Goal: Check status

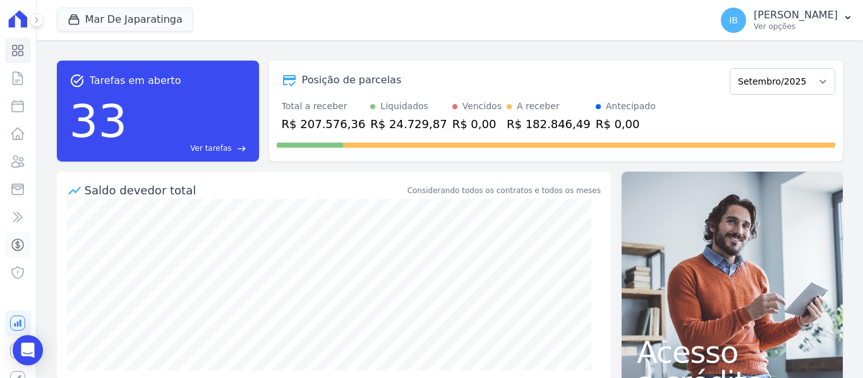
click at [13, 244] on icon at bounding box center [17, 244] width 11 height 11
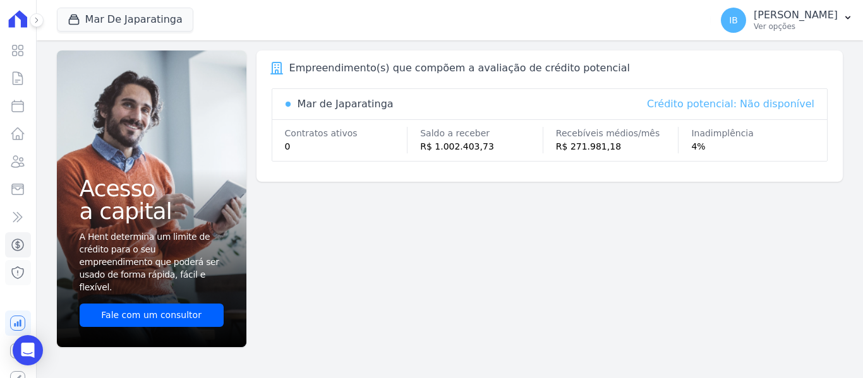
click at [12, 272] on icon at bounding box center [17, 272] width 15 height 15
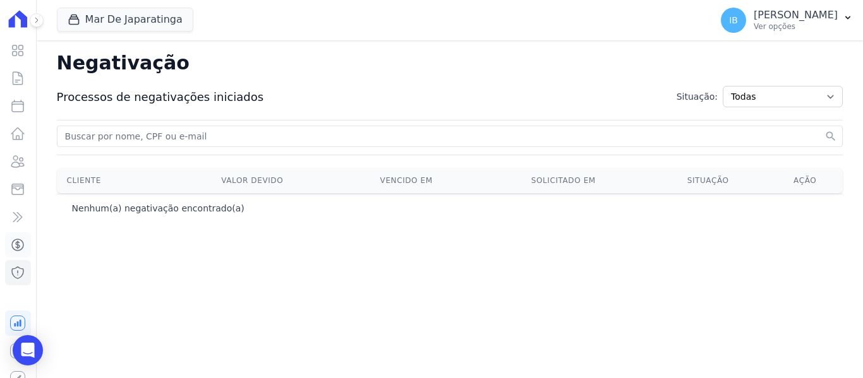
click at [15, 248] on icon at bounding box center [17, 244] width 15 height 15
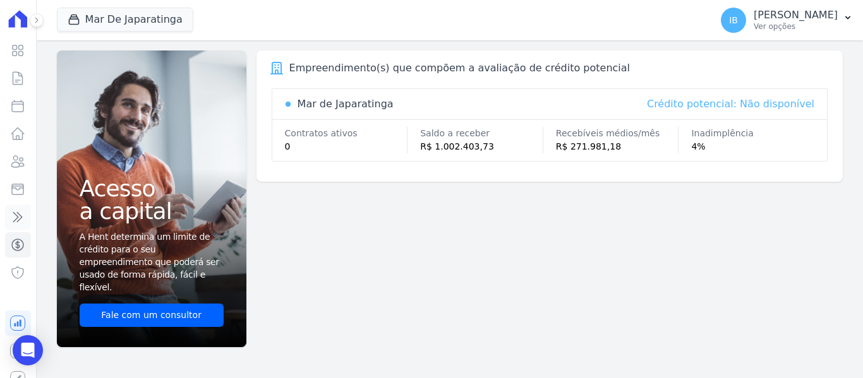
click at [15, 222] on icon at bounding box center [17, 217] width 15 height 15
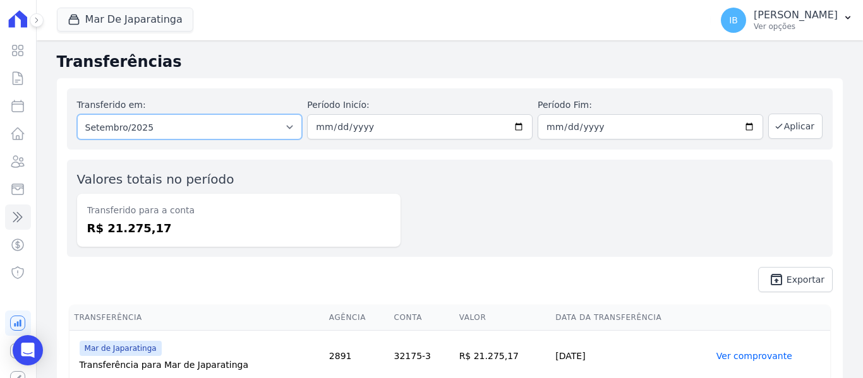
click at [292, 129] on select "Todos os meses Outubro/2020 Novembro/2020 Dezembro/2020 [GEOGRAPHIC_DATA]/2021 …" at bounding box center [189, 126] width 225 height 25
select select "08/2024"
click at [77, 114] on select "Todos os meses Outubro/2020 Novembro/2020 Dezembro/2020 [GEOGRAPHIC_DATA]/2021 …" at bounding box center [189, 126] width 225 height 25
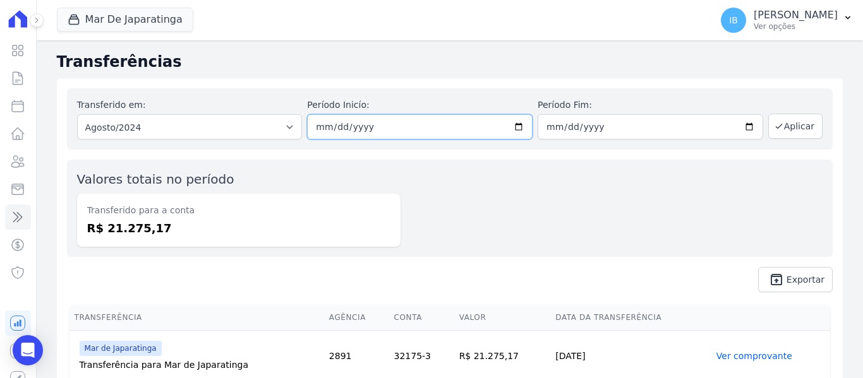
click at [513, 126] on input "date" at bounding box center [419, 126] width 225 height 25
type input "[DATE]"
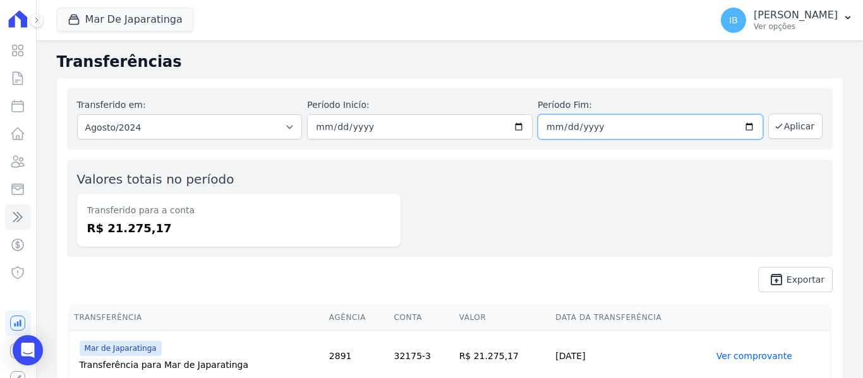
click at [744, 124] on input "date" at bounding box center [649, 126] width 225 height 25
type input "[DATE]"
click at [784, 126] on button "Aplicar" at bounding box center [795, 126] width 54 height 25
